Goal: Browse casually: Explore the website without a specific task or goal

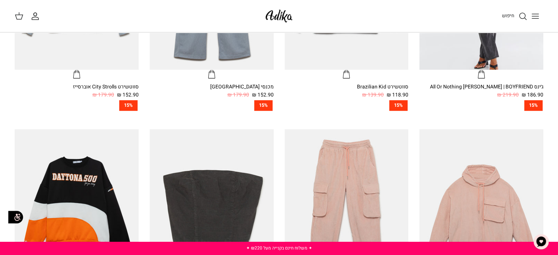
scroll to position [183, 0]
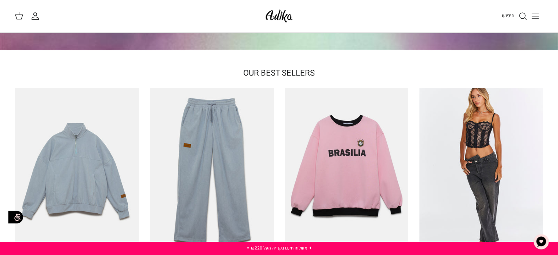
click at [538, 14] on icon "Toggle menu" at bounding box center [535, 16] width 9 height 9
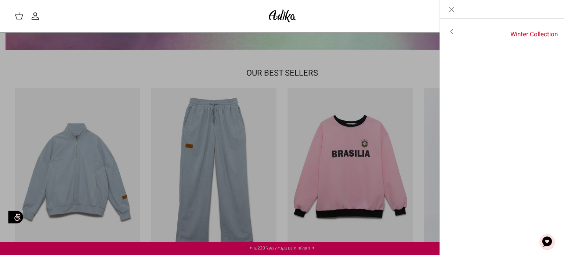
click at [448, 8] on icon "Close" at bounding box center [451, 9] width 9 height 9
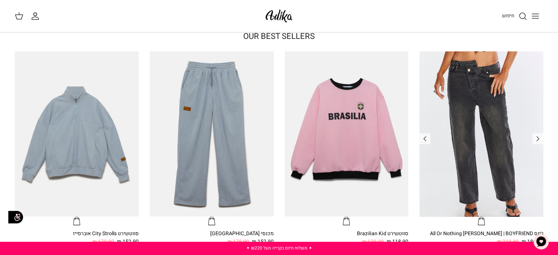
scroll to position [257, 0]
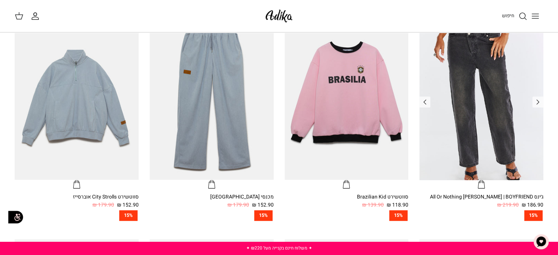
click at [466, 111] on img "ג׳ינס All Or Nothing קריס-קרוס | BOYFRIEND" at bounding box center [481, 97] width 124 height 165
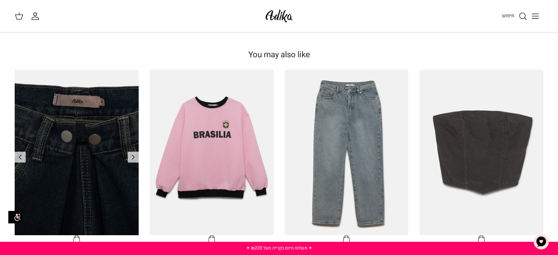
scroll to position [440, 0]
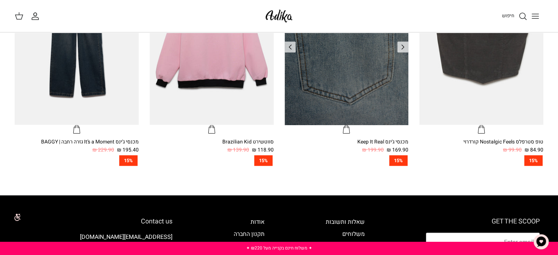
click at [331, 101] on img "מכנסי ג'ינס Keep It Real" at bounding box center [347, 42] width 124 height 165
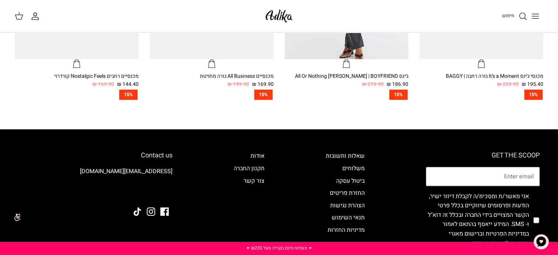
scroll to position [404, 0]
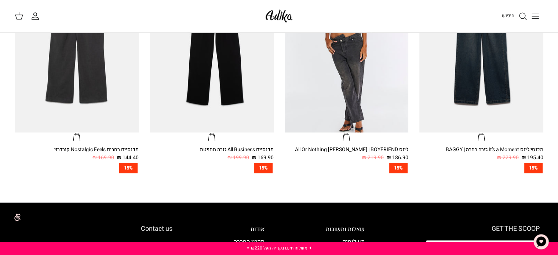
click at [101, 100] on img "מכנסיים רחבים Nostalgic Feels קורדרוי" at bounding box center [77, 49] width 124 height 165
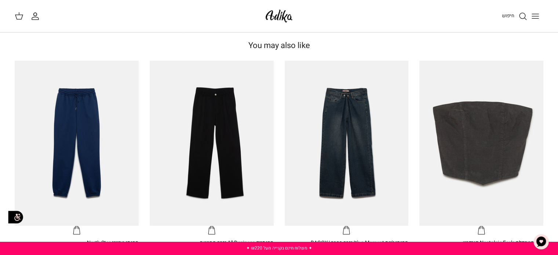
scroll to position [550, 0]
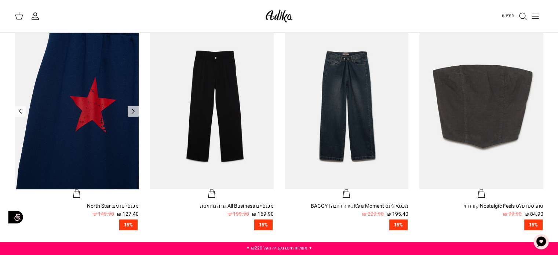
click at [51, 120] on img "מכנסי טרנינג North Star" at bounding box center [77, 106] width 124 height 165
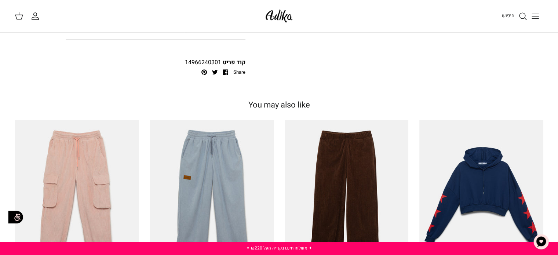
scroll to position [514, 0]
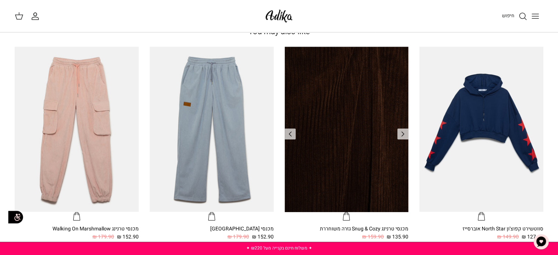
click at [303, 88] on img "מכנסי טרנינג Snug & Cozy גזרה משוחררת" at bounding box center [347, 129] width 124 height 165
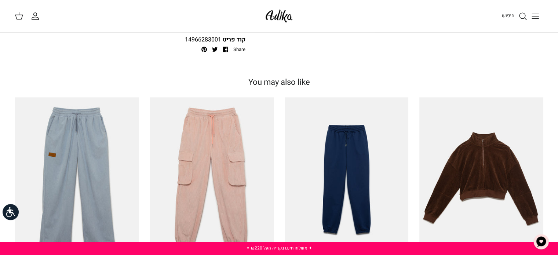
scroll to position [514, 0]
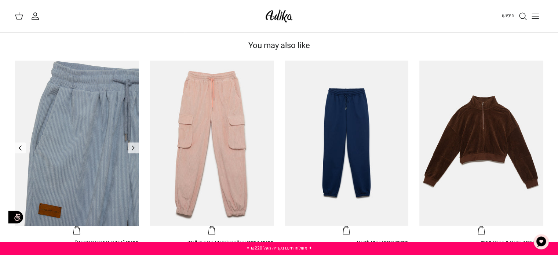
click at [92, 180] on img "מכנסי טרנינג City strolls" at bounding box center [77, 143] width 124 height 165
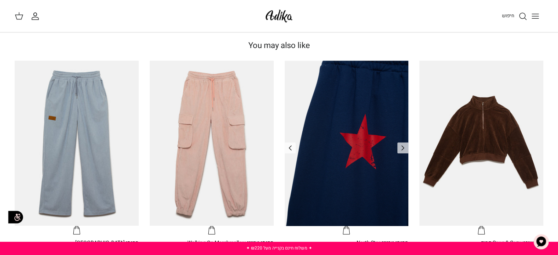
click at [382, 110] on img "מכנסי טרנינג North Star" at bounding box center [347, 143] width 124 height 165
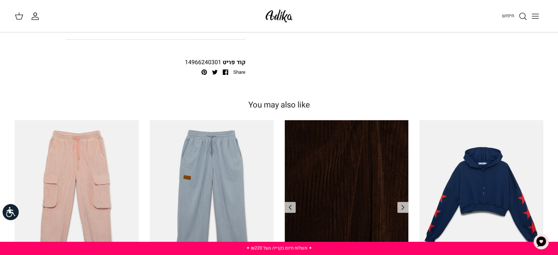
scroll to position [550, 0]
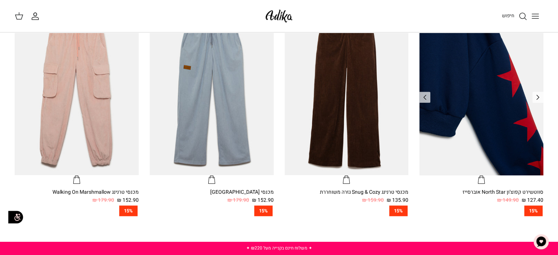
click at [473, 106] on img "סווטשירט קפוצ'ון North Star אוברסייז" at bounding box center [481, 92] width 124 height 165
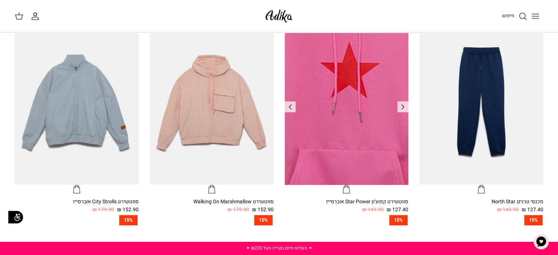
scroll to position [514, 0]
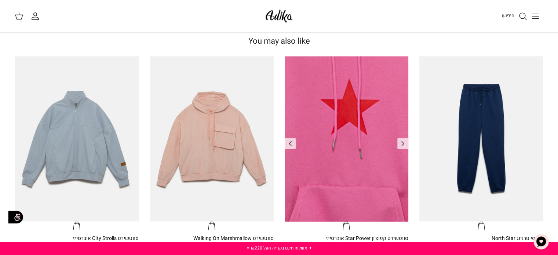
click at [360, 123] on img "סווטשירט קפוצ'ון Star Power אוברסייז" at bounding box center [347, 138] width 124 height 165
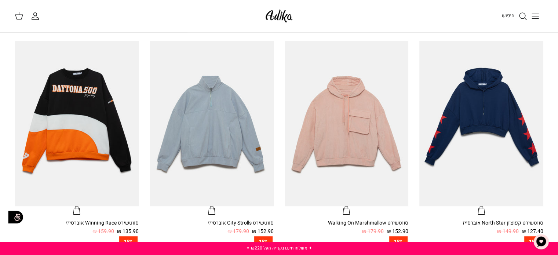
scroll to position [147, 0]
